Goal: Task Accomplishment & Management: Use online tool/utility

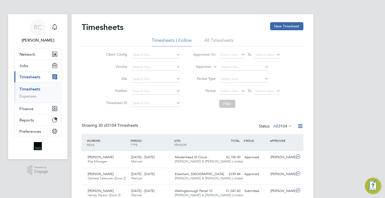
scroll to position [13, 44]
